Goal: Navigation & Orientation: Find specific page/section

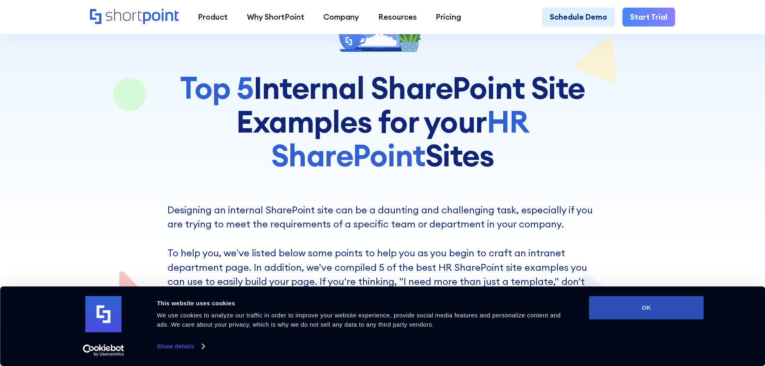
scroll to position [121, 0]
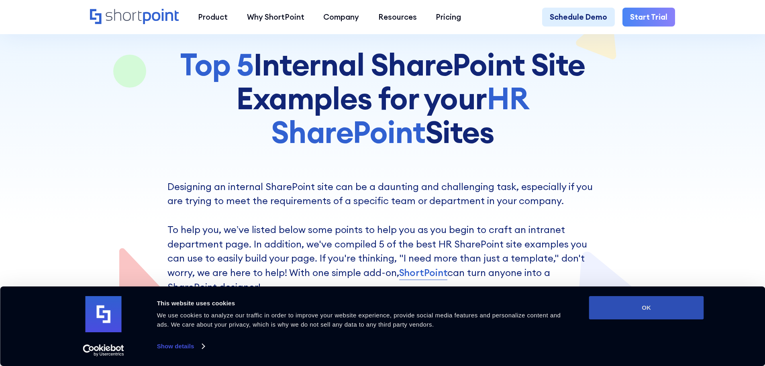
click at [641, 307] on button "OK" at bounding box center [646, 307] width 115 height 23
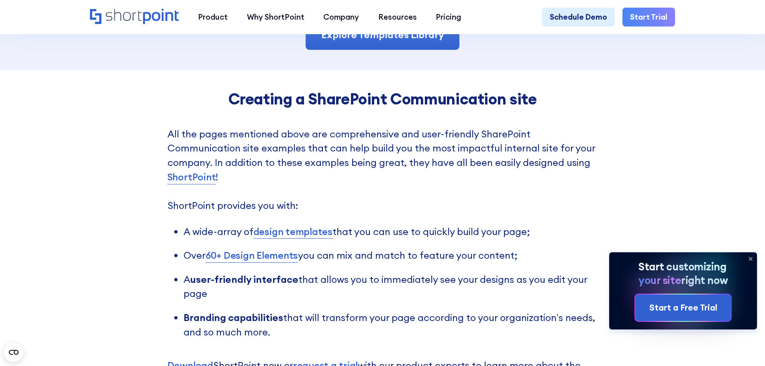
scroll to position [2009, 0]
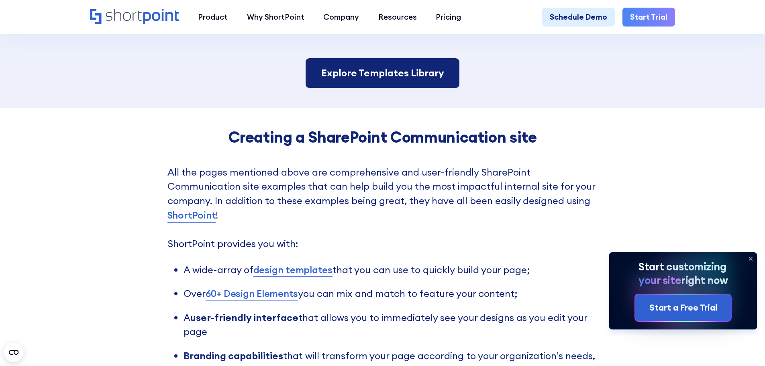
click at [360, 82] on link "Explore Templates Library" at bounding box center [382, 73] width 153 height 30
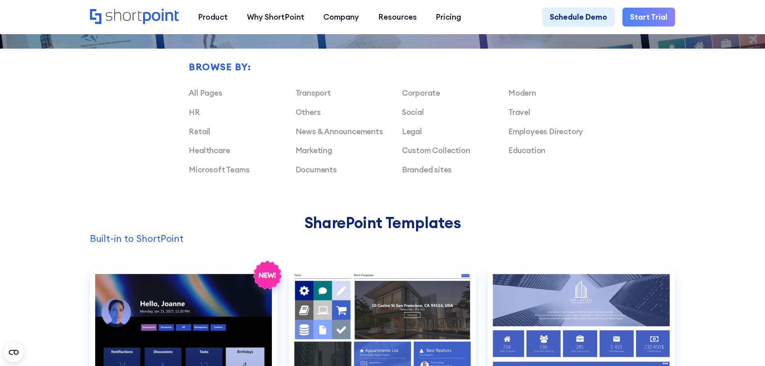
scroll to position [683, 0]
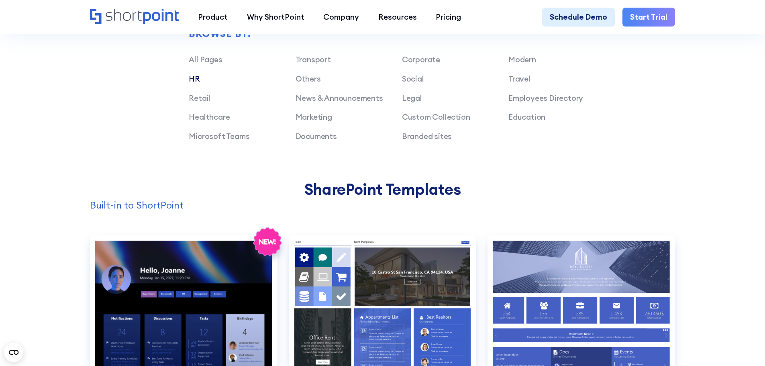
click at [195, 81] on link "HR" at bounding box center [194, 79] width 11 height 10
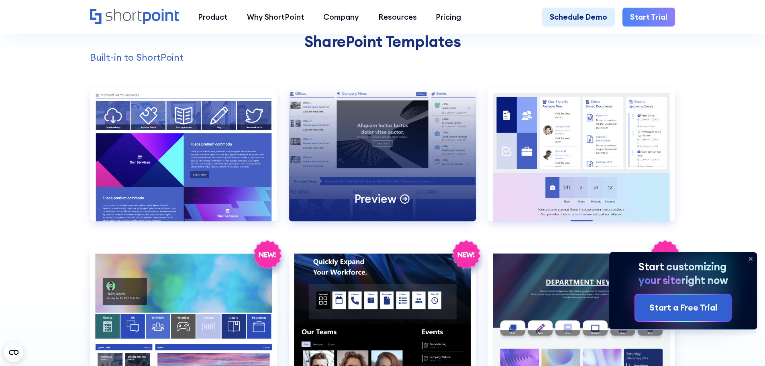
scroll to position [884, 0]
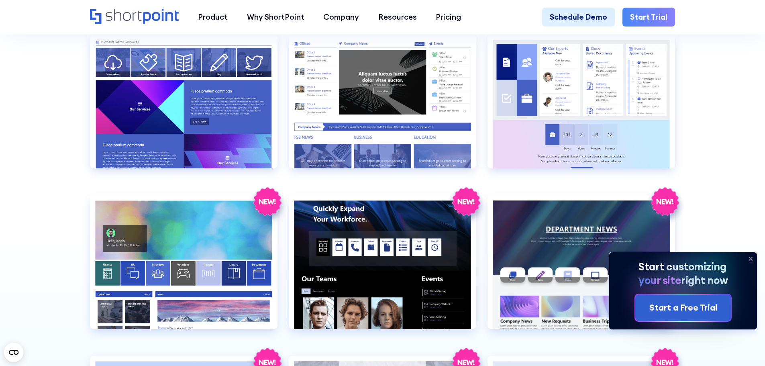
click at [750, 256] on icon at bounding box center [750, 258] width 13 height 13
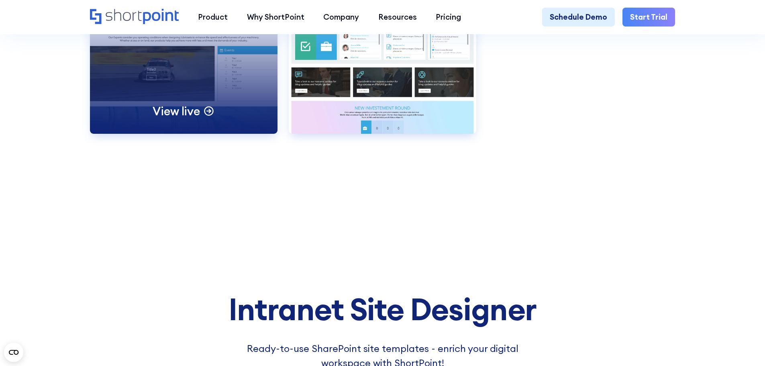
scroll to position [1647, 0]
